Goal: Navigation & Orientation: Find specific page/section

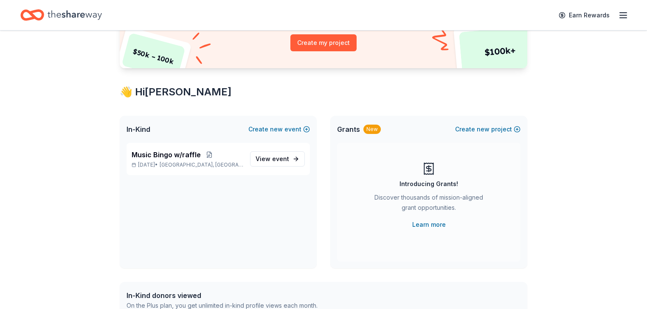
scroll to position [136, 0]
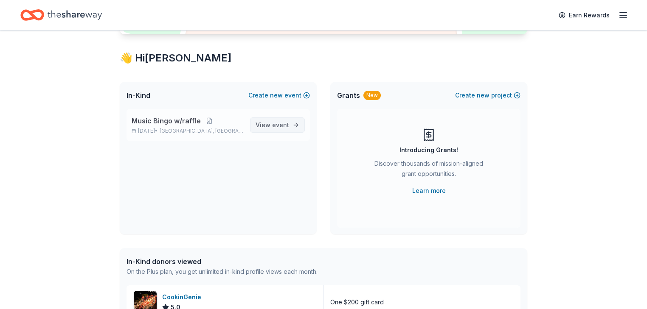
click at [258, 130] on span "View event" at bounding box center [272, 125] width 34 height 10
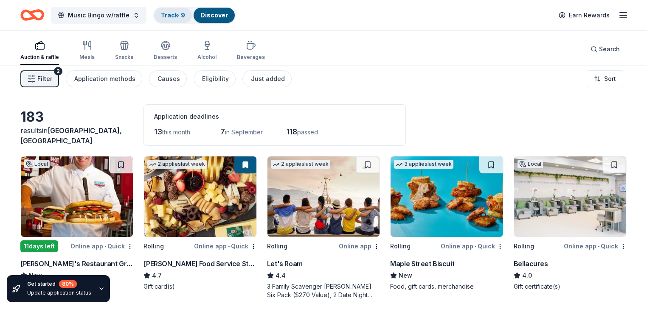
click at [185, 14] on link "Track · 9" at bounding box center [173, 14] width 24 height 7
click at [228, 14] on link "Discover" at bounding box center [214, 14] width 28 height 7
click at [185, 13] on link "Track · 9" at bounding box center [173, 14] width 24 height 7
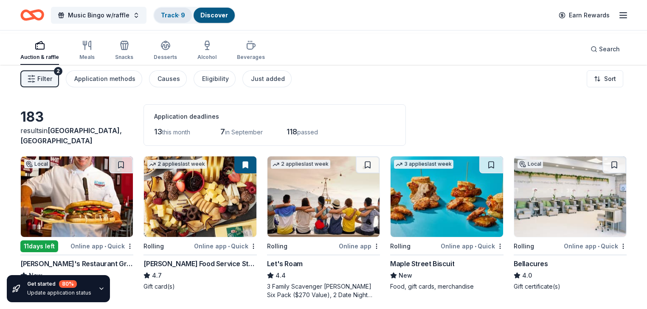
click at [185, 13] on link "Track · 9" at bounding box center [173, 14] width 24 height 7
click at [228, 14] on link "Discover" at bounding box center [214, 14] width 28 height 7
click at [483, 80] on div "Filter 2 Application methods Causes Eligibility Just added Sort" at bounding box center [323, 79] width 647 height 34
click at [618, 19] on icon "button" at bounding box center [623, 15] width 10 height 10
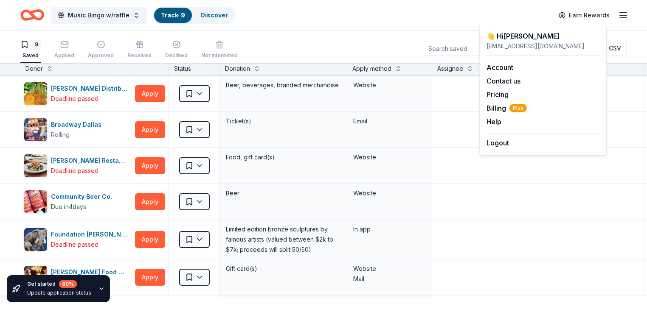
click at [378, 25] on div "Music Bingo w/raffle Track · 9 Discover Earn Rewards" at bounding box center [323, 15] width 606 height 20
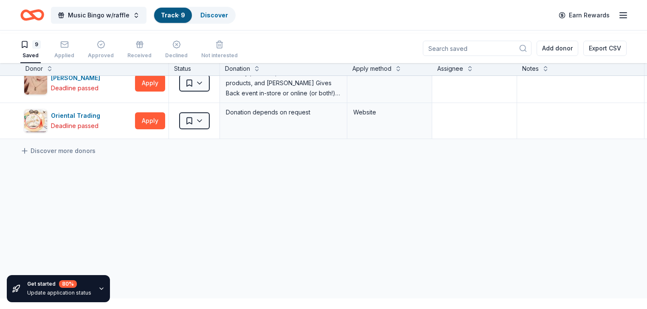
scroll to position [353, 0]
click at [29, 147] on icon at bounding box center [24, 151] width 8 height 8
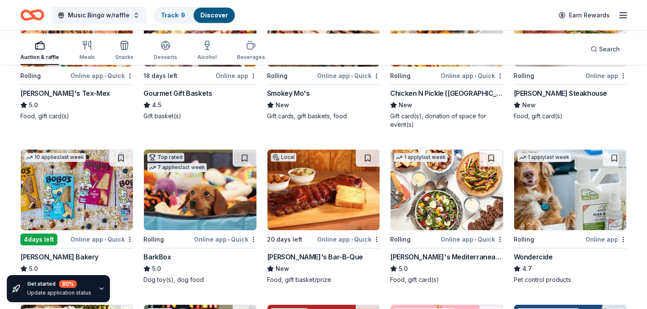
scroll to position [272, 0]
